Goal: Find specific page/section: Find specific page/section

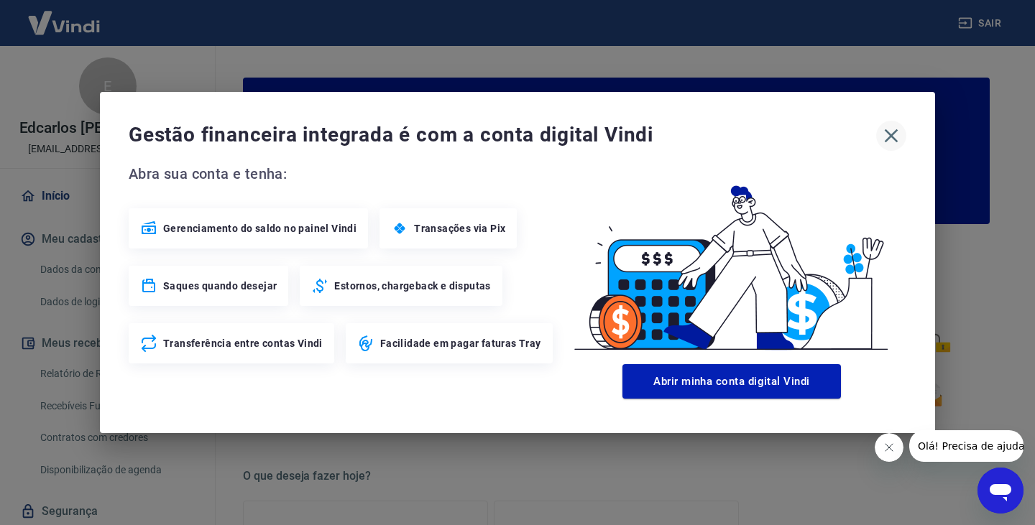
click at [894, 144] on icon "button" at bounding box center [891, 135] width 23 height 23
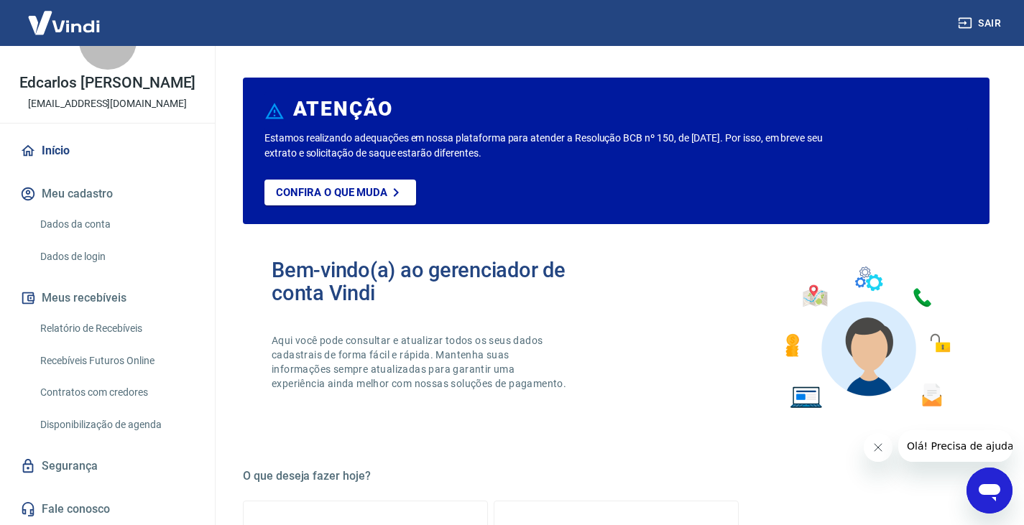
scroll to position [60, 0]
click at [116, 354] on link "Recebíveis Futuros Online" at bounding box center [116, 360] width 163 height 29
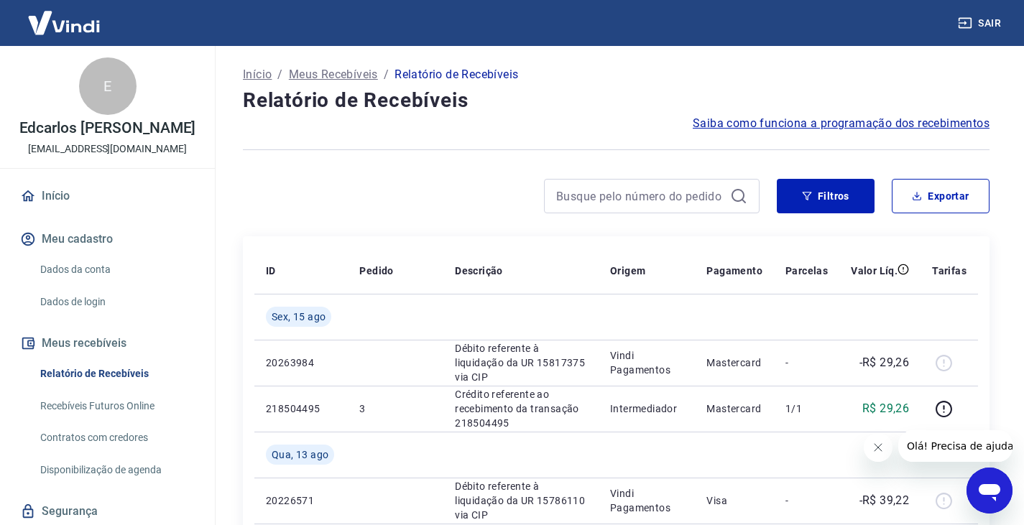
click at [99, 418] on link "Recebíveis Futuros Online" at bounding box center [116, 406] width 163 height 29
